Goal: Find specific page/section: Find specific page/section

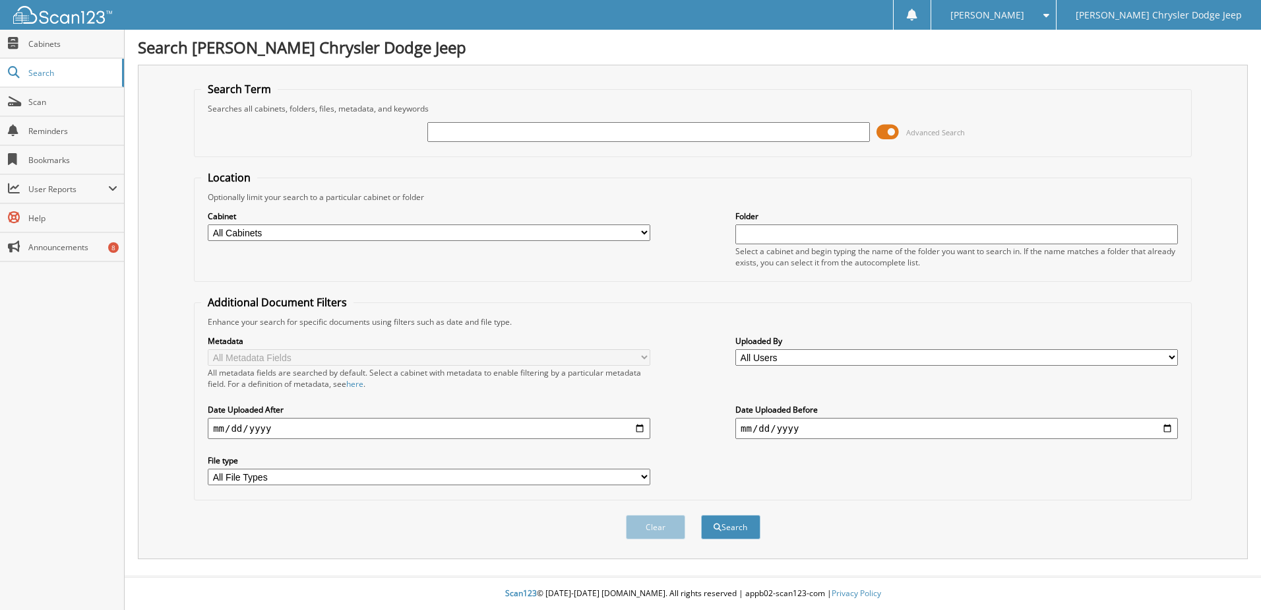
click at [514, 129] on input "text" at bounding box center [648, 132] width 443 height 20
type input "121185"
click at [701, 515] on button "Search" at bounding box center [730, 527] width 59 height 24
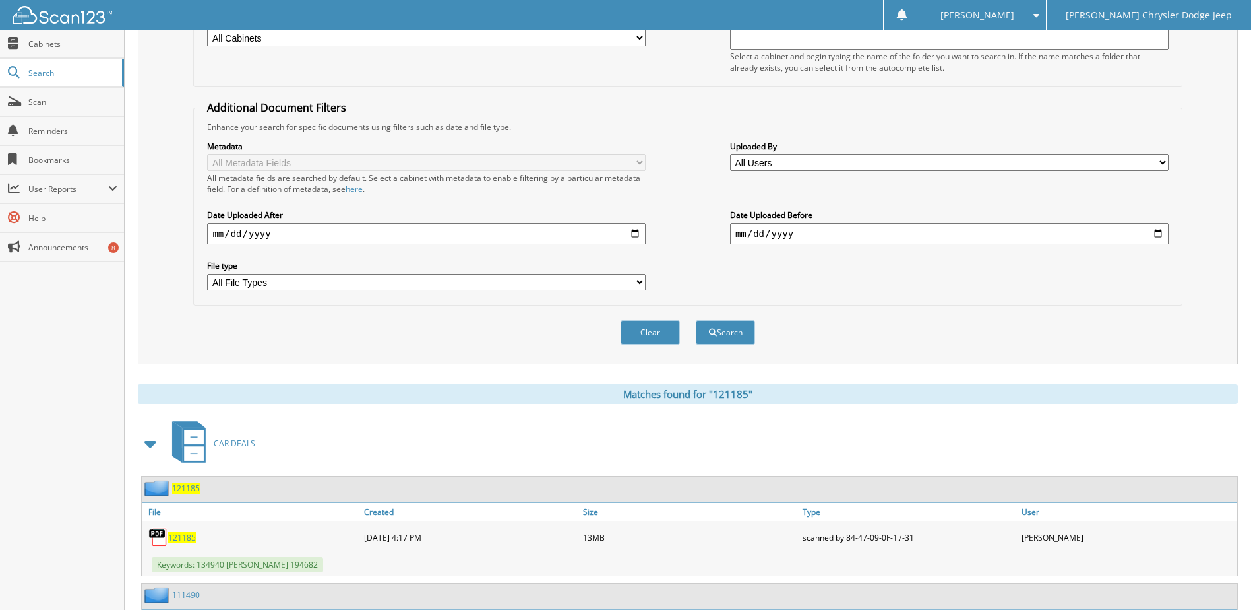
scroll to position [198, 0]
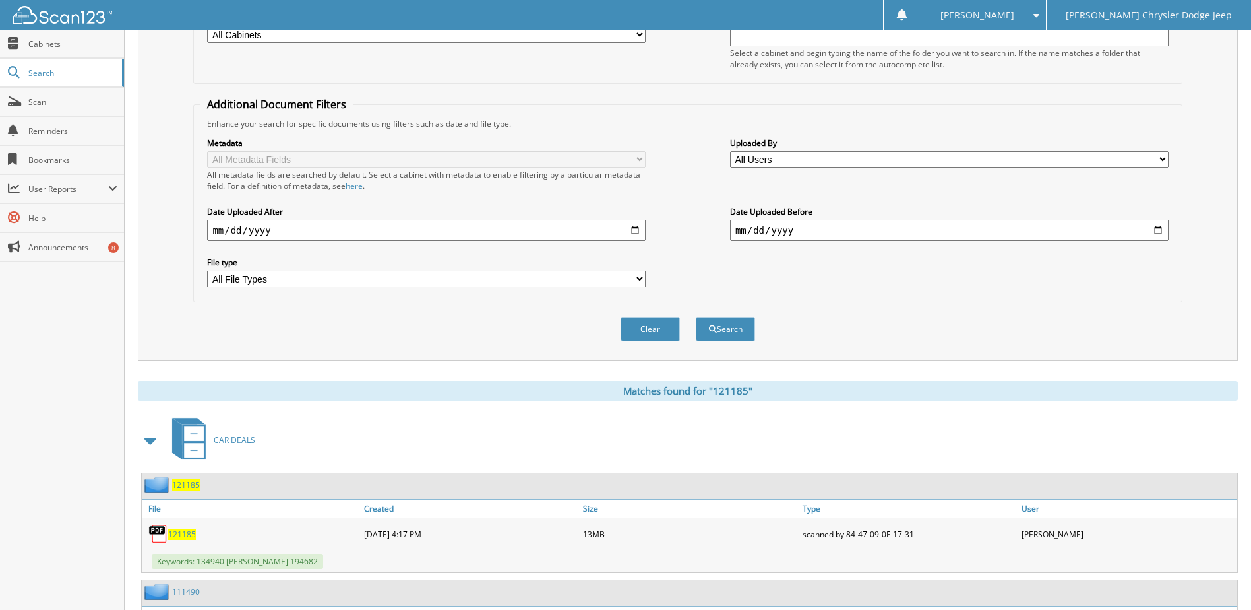
click at [193, 535] on span "121185" at bounding box center [182, 533] width 28 height 11
